Goal: Information Seeking & Learning: Check status

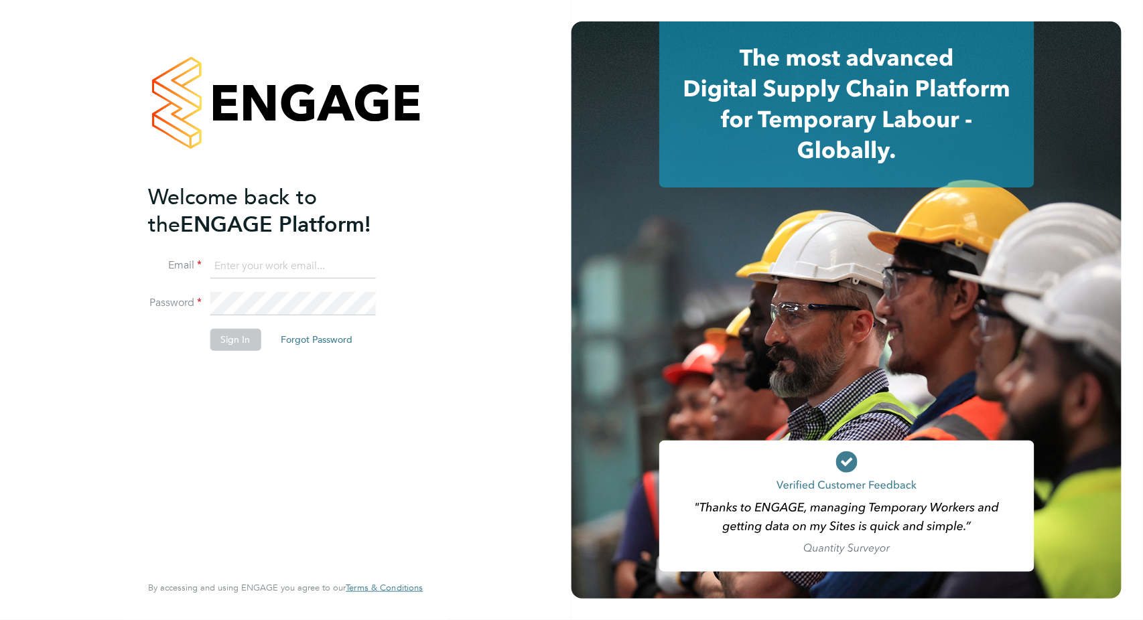
type input "valentina.cerulli@pretiumresourcing.co.uk"
click at [229, 344] on button "Sign In" at bounding box center [235, 339] width 51 height 21
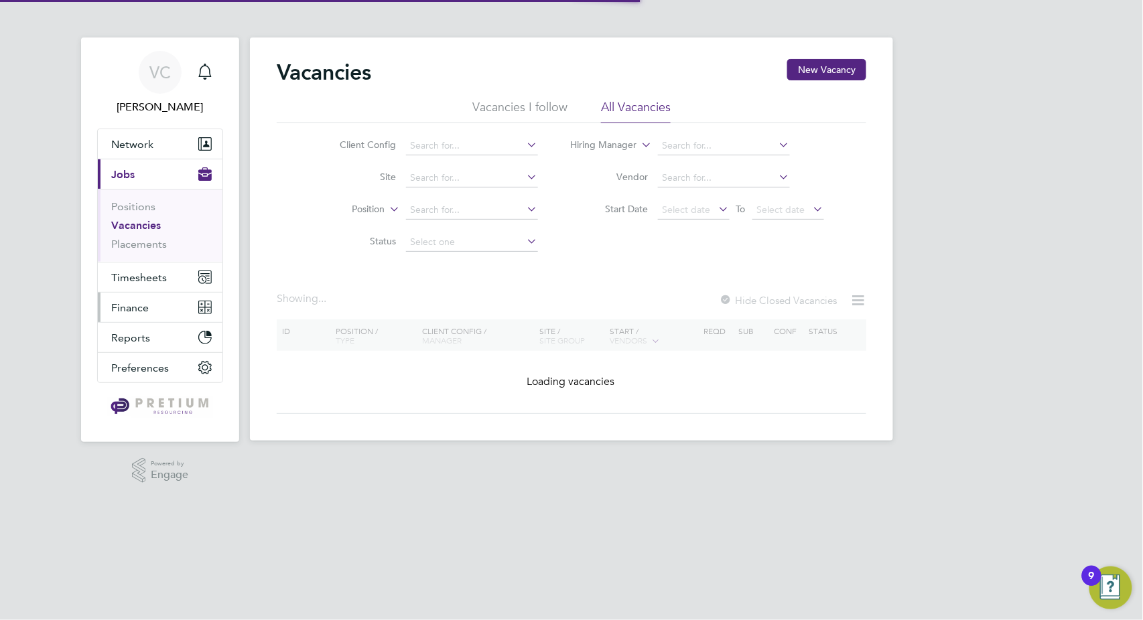
click at [113, 306] on span "Finance" at bounding box center [130, 307] width 38 height 13
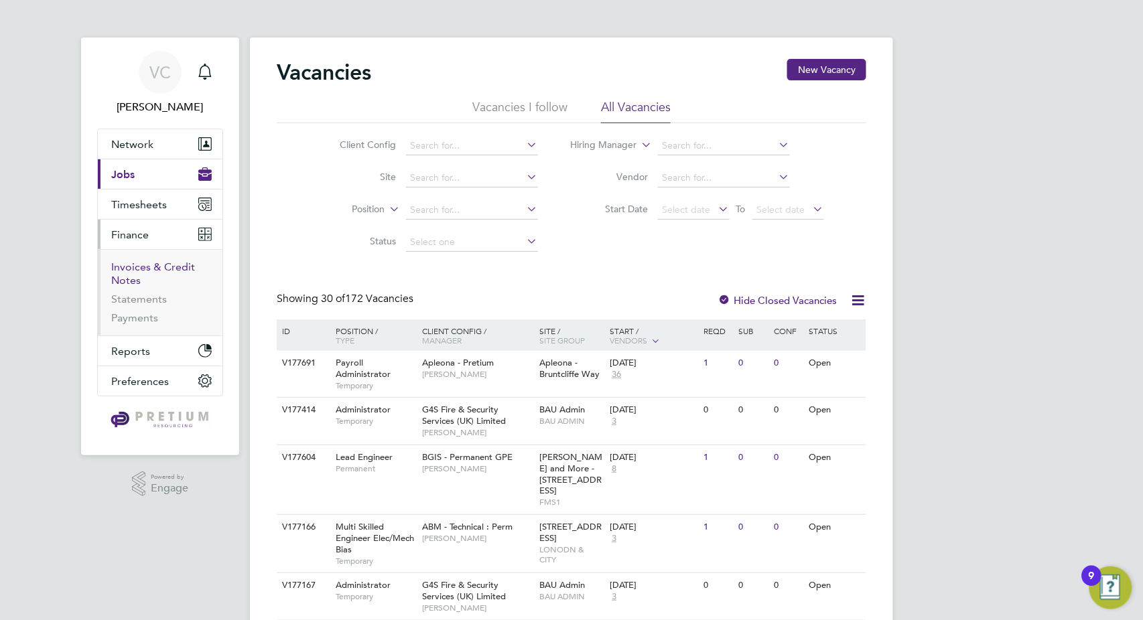
click at [145, 270] on link "Invoices & Credit Notes" at bounding box center [153, 274] width 84 height 26
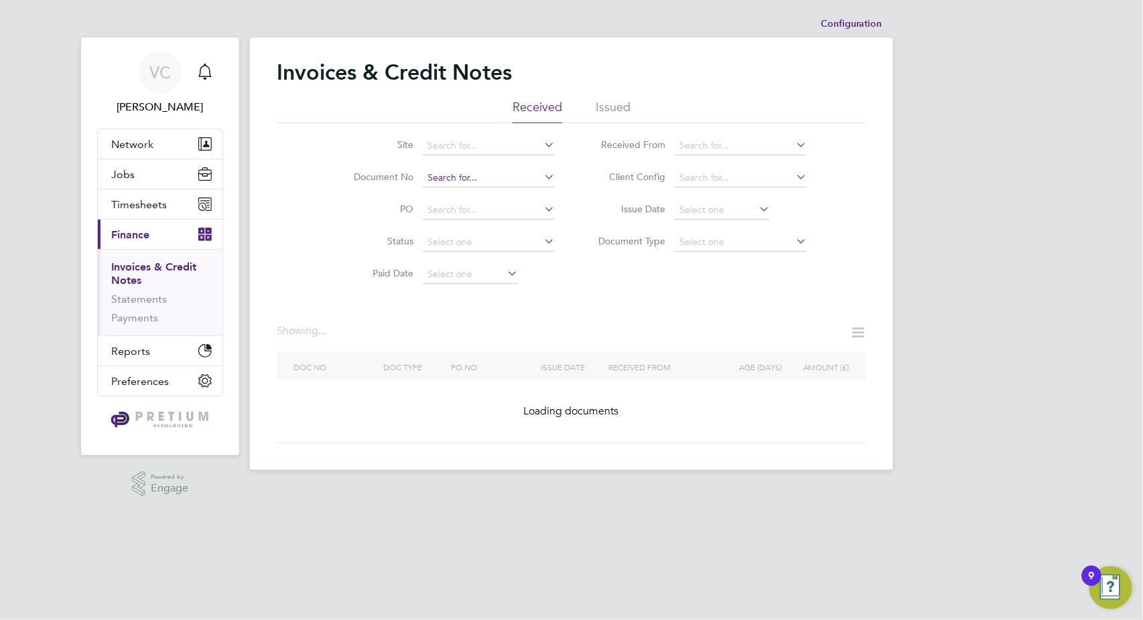
click at [437, 185] on input at bounding box center [489, 178] width 132 height 19
click at [488, 198] on li "CRN0002870" at bounding box center [489, 196] width 133 height 18
type input "CRN0002870"
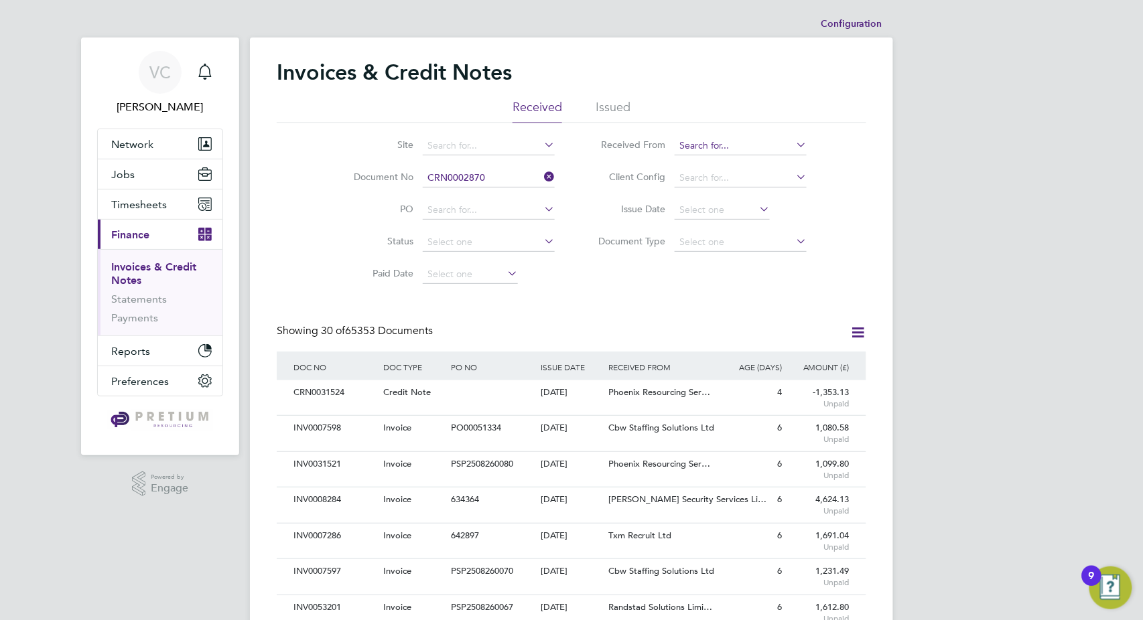
click at [724, 145] on input at bounding box center [741, 146] width 132 height 19
click at [724, 163] on li "Cbw Staffing Solutions Ltd" at bounding box center [741, 164] width 133 height 18
type input "Cbw Staffing Solutions Ltd"
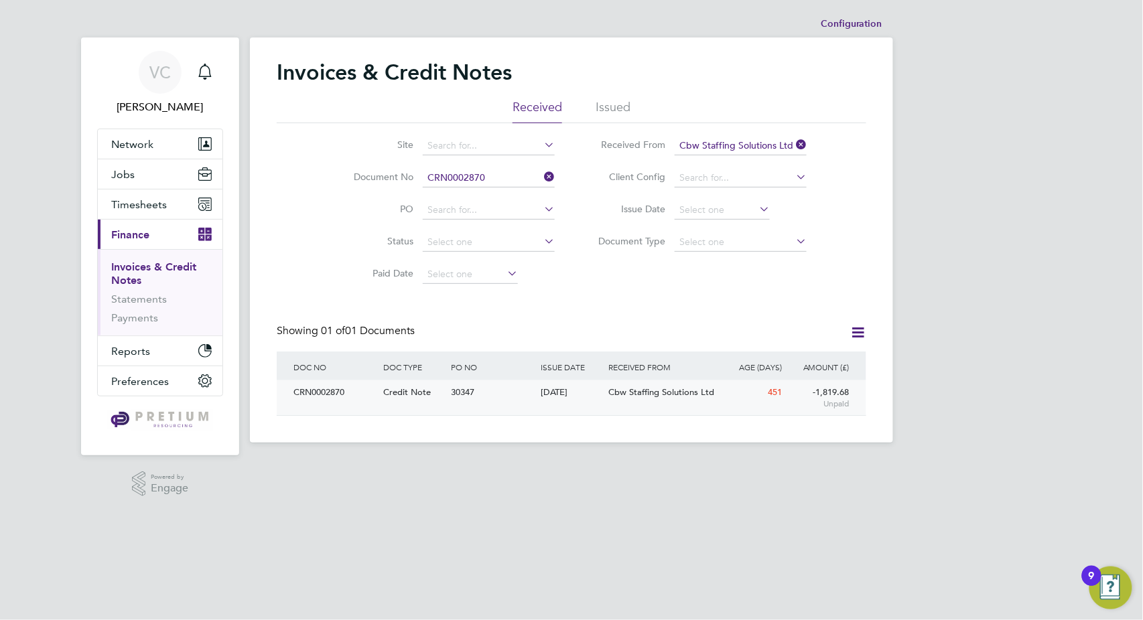
drag, startPoint x: 539, startPoint y: 403, endPoint x: 560, endPoint y: 404, distance: 21.4
click at [539, 403] on div "07 Jun 2024" at bounding box center [572, 392] width 68 height 25
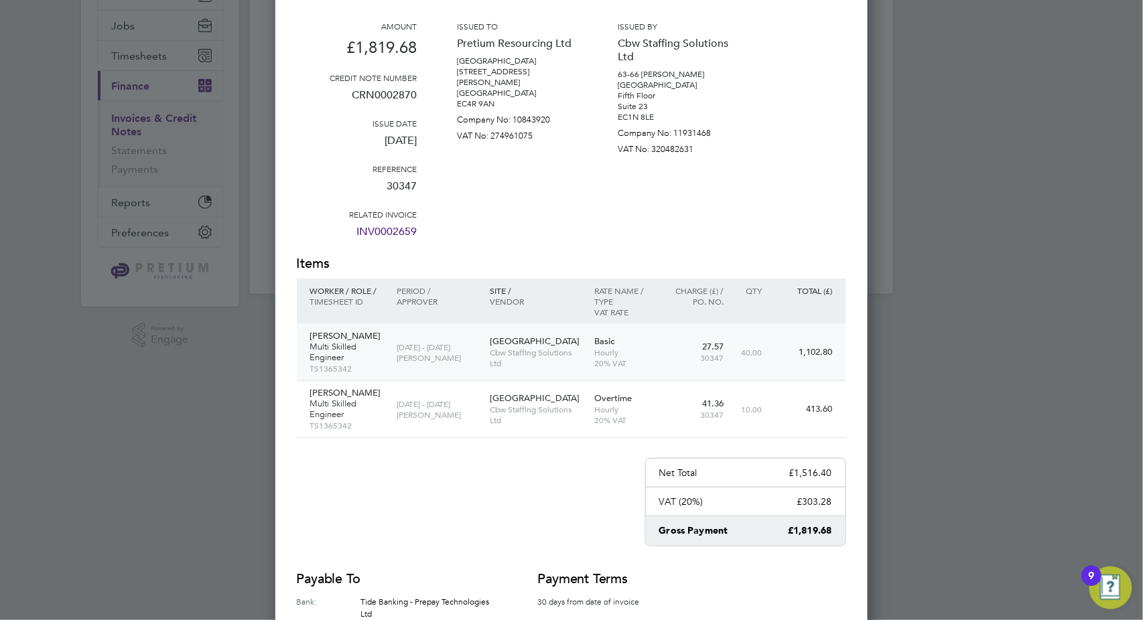
click at [575, 347] on p "Cbw Staffing Solutions Ltd" at bounding box center [535, 357] width 91 height 21
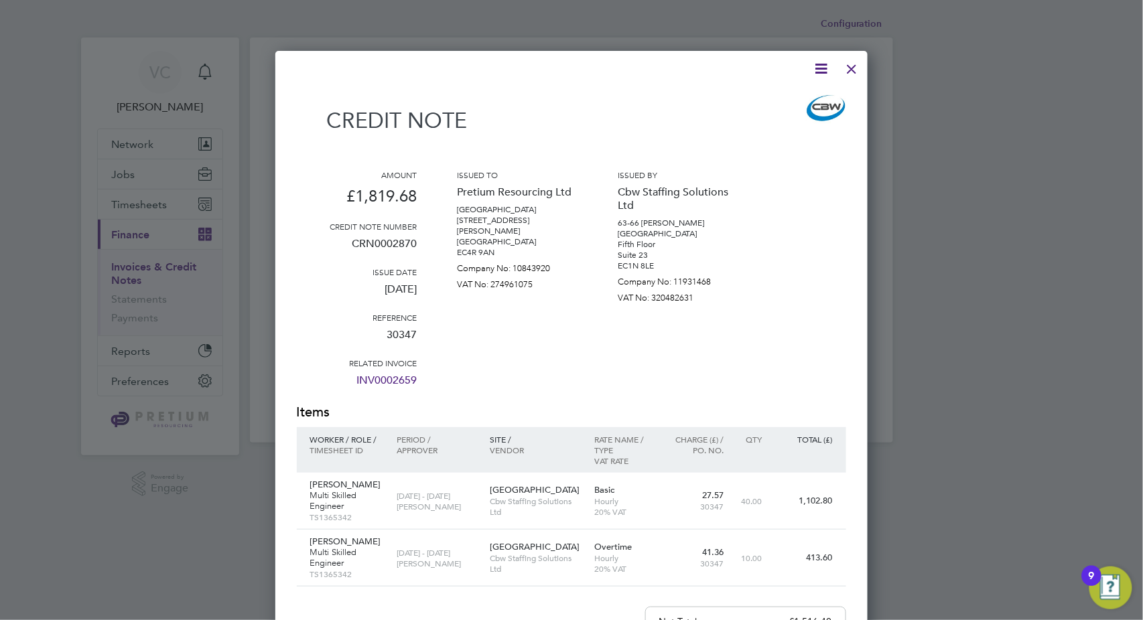
click at [855, 60] on div at bounding box center [852, 66] width 24 height 24
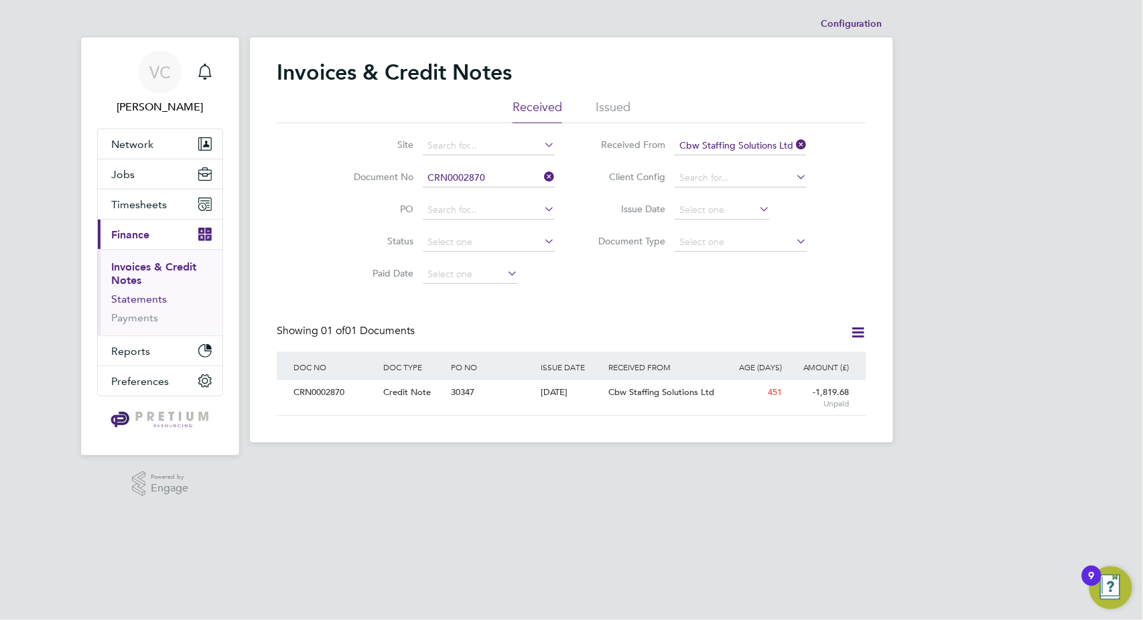
click at [151, 301] on link "Statements" at bounding box center [139, 299] width 56 height 13
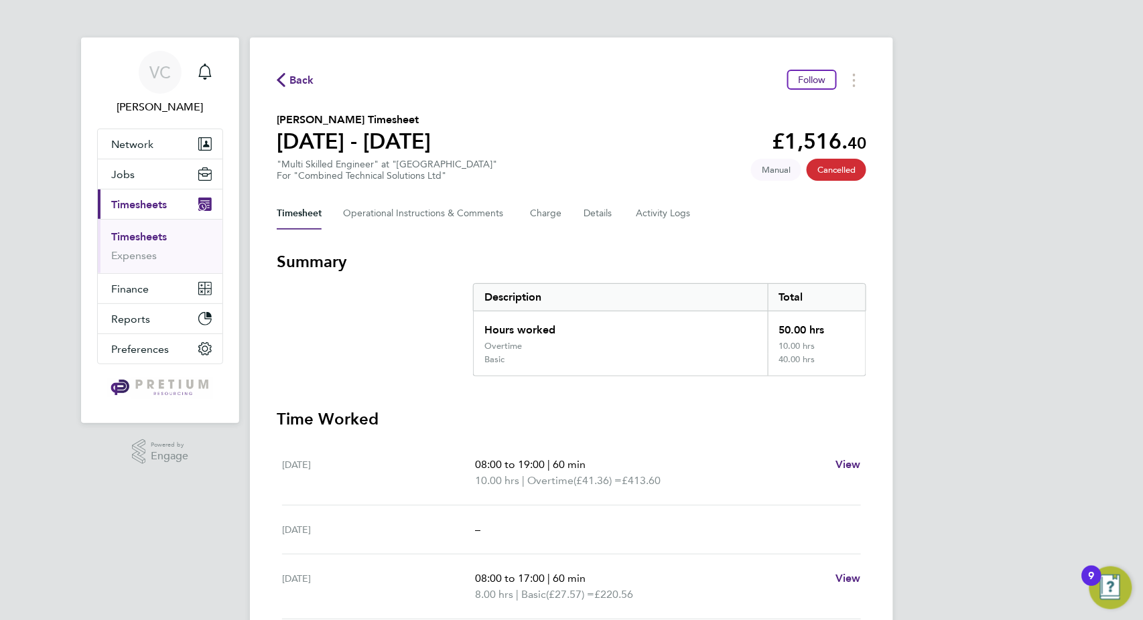
click at [571, 210] on div "Timesheet Operational Instructions & Comments Charge Details Activity Logs" at bounding box center [571, 214] width 589 height 32
click at [600, 214] on button "Details" at bounding box center [598, 214] width 31 height 32
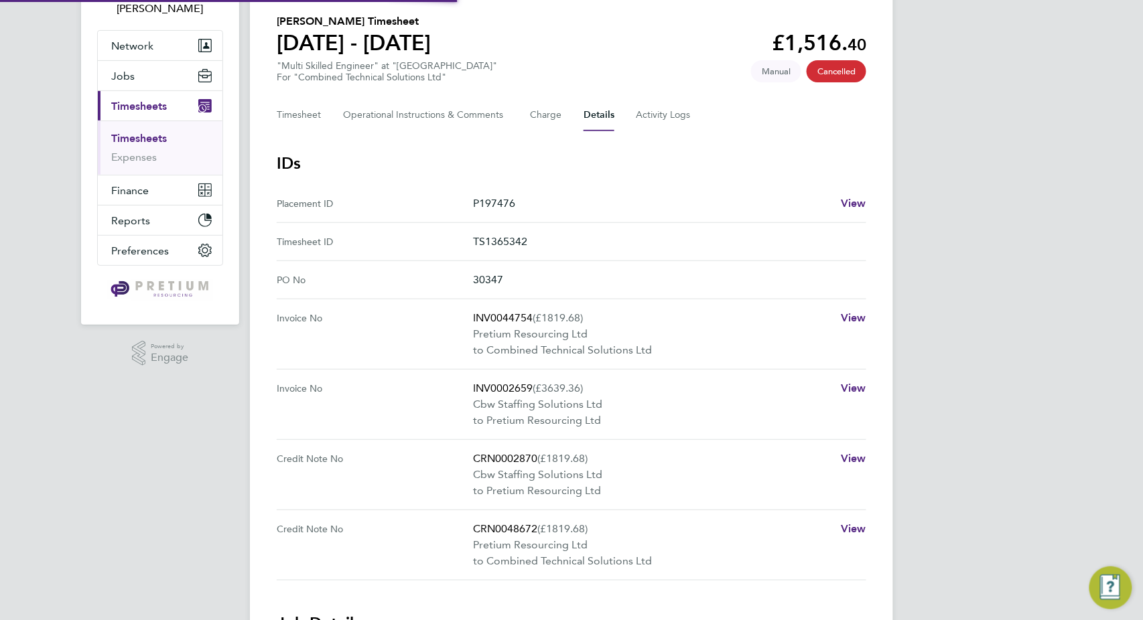
scroll to position [223, 0]
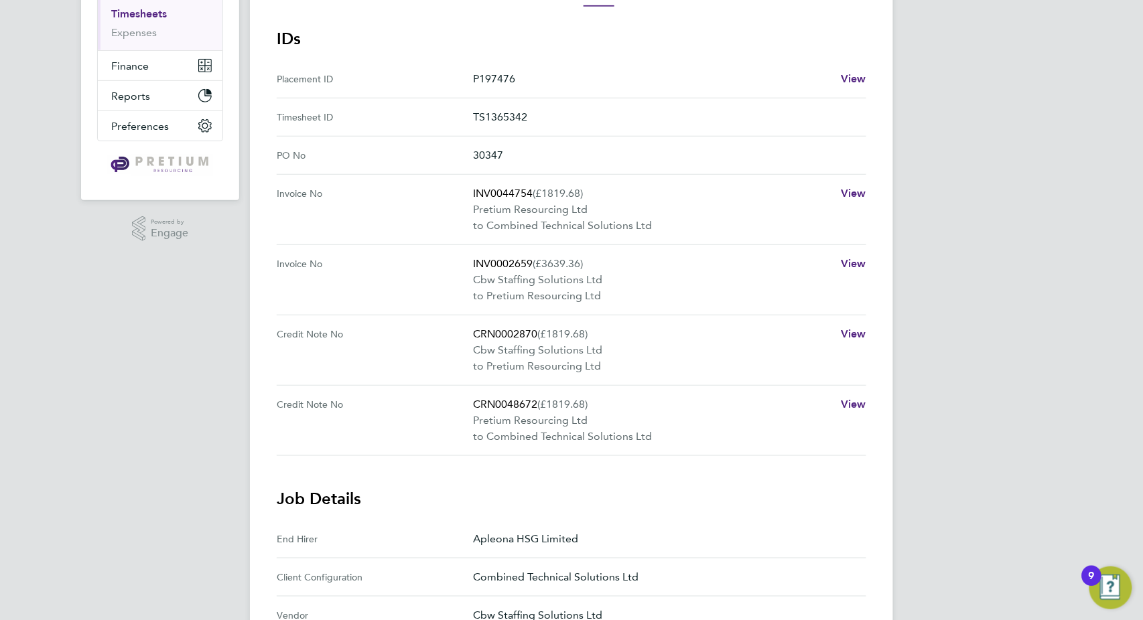
drag, startPoint x: 537, startPoint y: 403, endPoint x: 439, endPoint y: 403, distance: 98.5
click at [439, 386] on No "Credit Note No CRN0048672 (£1819.68) Pretium Resourcing Ltd to Combined Technic…" at bounding box center [571, 351] width 589 height 70
copy No "CRN0048672"
click at [730, 230] on p "to Combined Technical Solutions Ltd" at bounding box center [651, 226] width 357 height 16
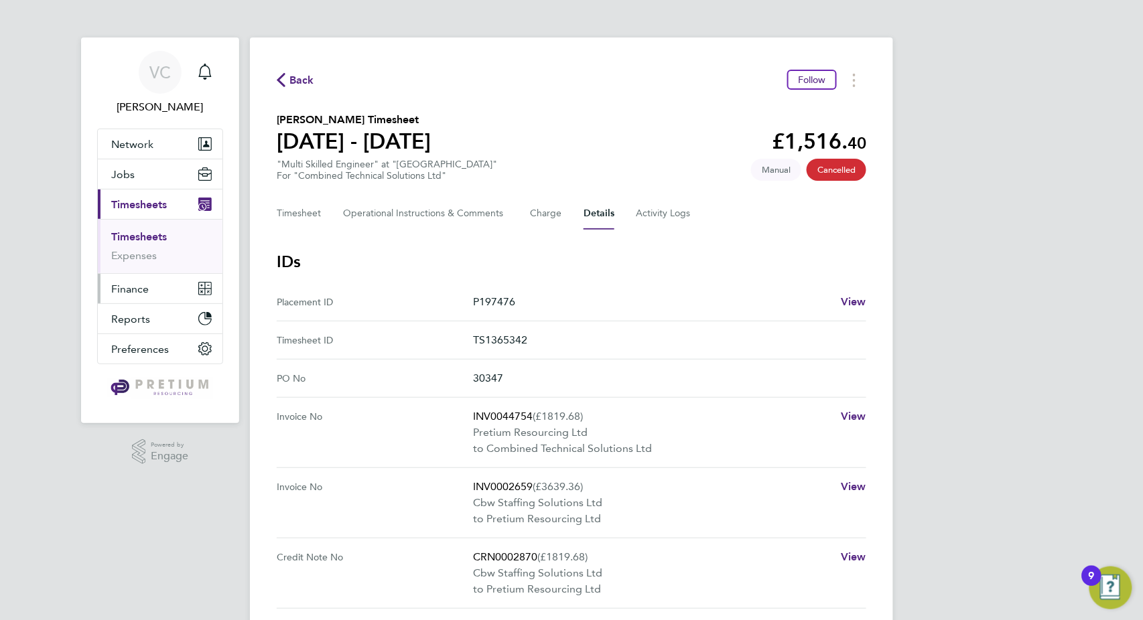
click at [139, 291] on span "Finance" at bounding box center [130, 289] width 38 height 13
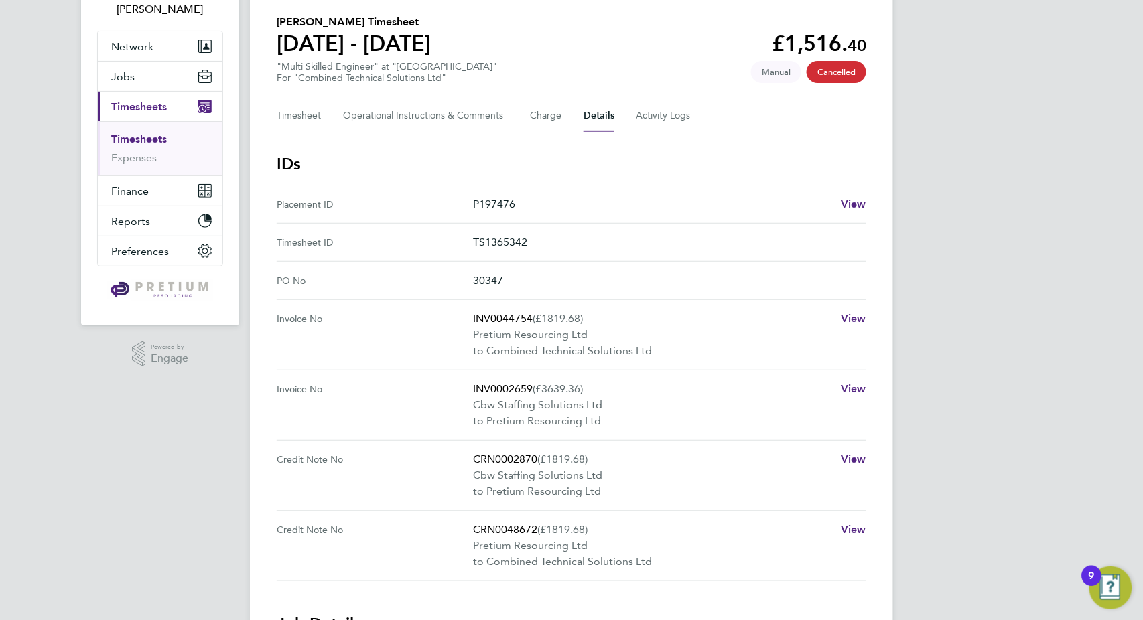
scroll to position [149, 0]
